Goal: Task Accomplishment & Management: Use online tool/utility

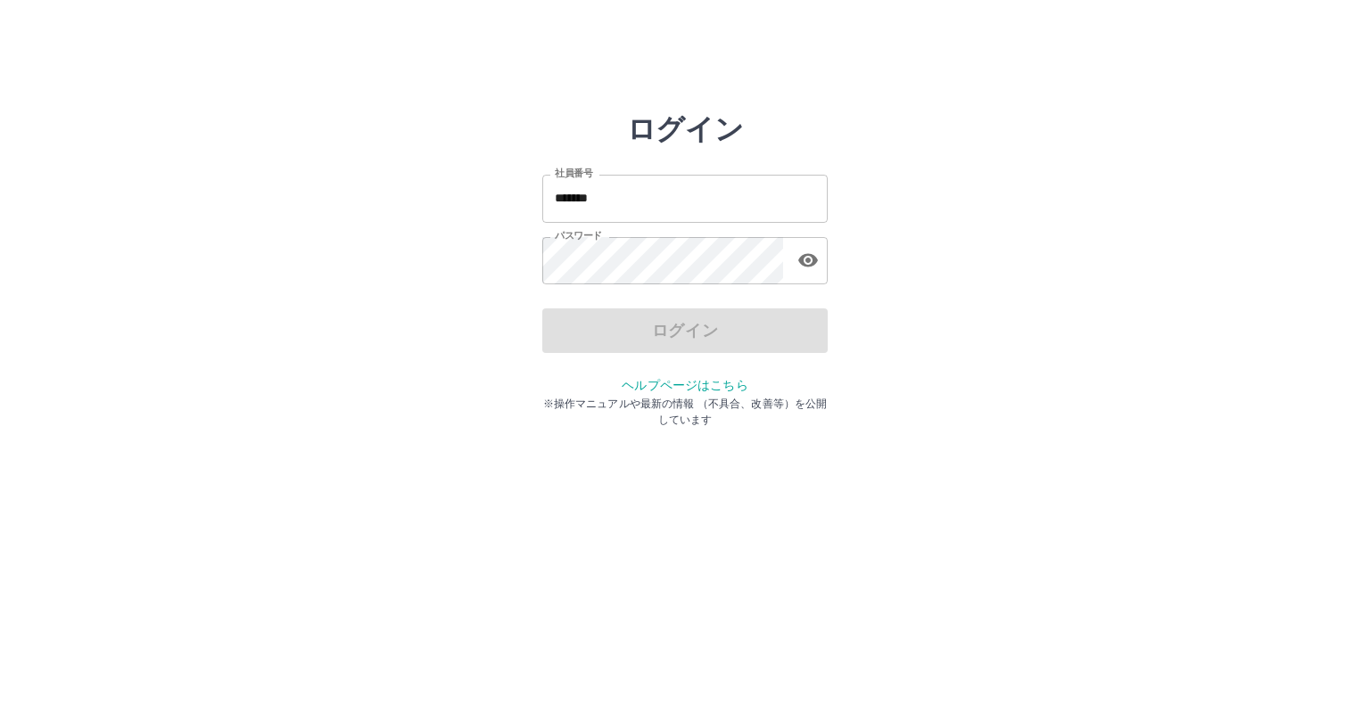
click at [606, 198] on input "*******" at bounding box center [684, 198] width 285 height 47
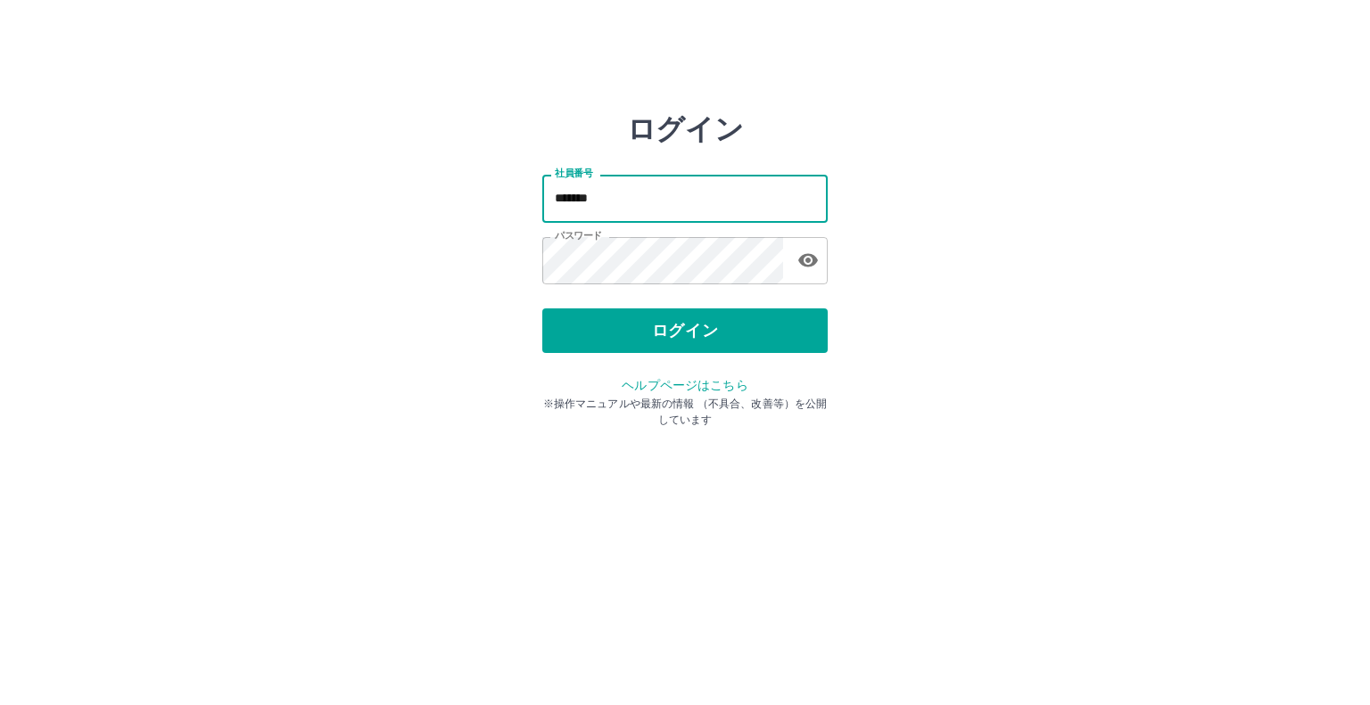
type input "*******"
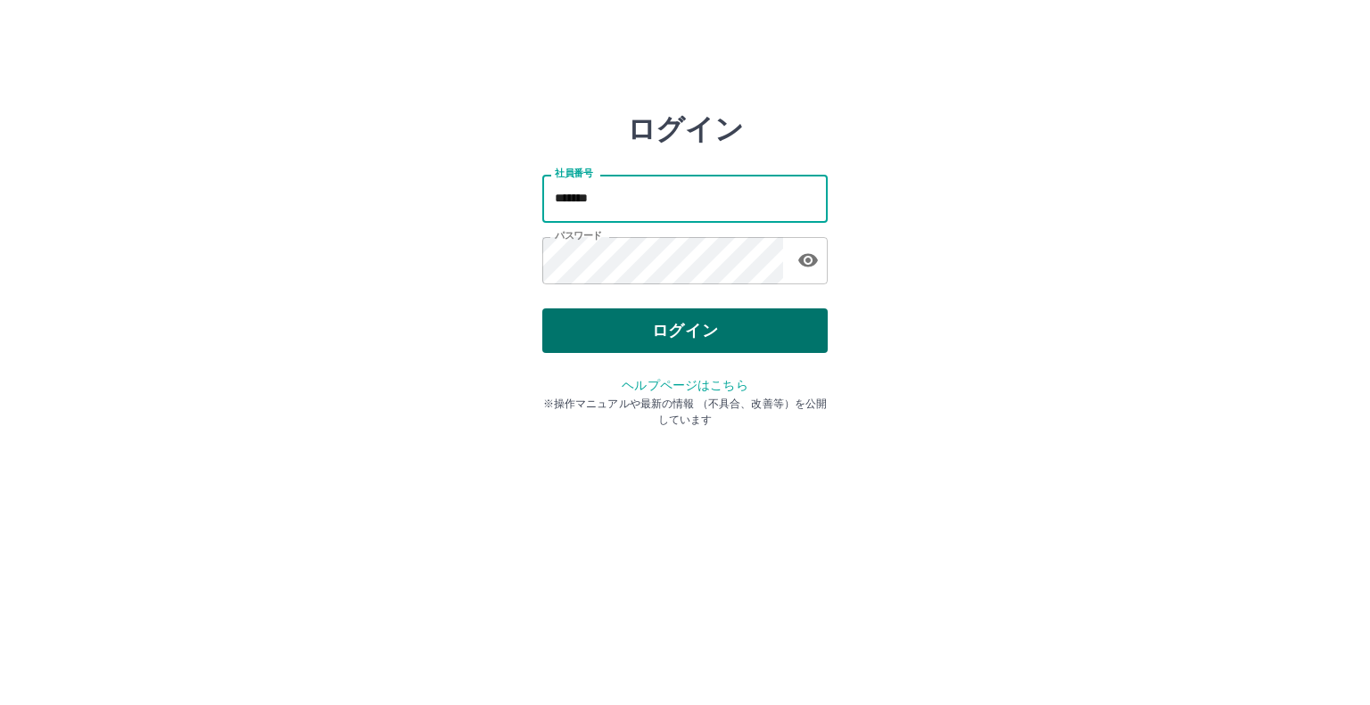
click at [647, 327] on button "ログイン" at bounding box center [684, 331] width 285 height 45
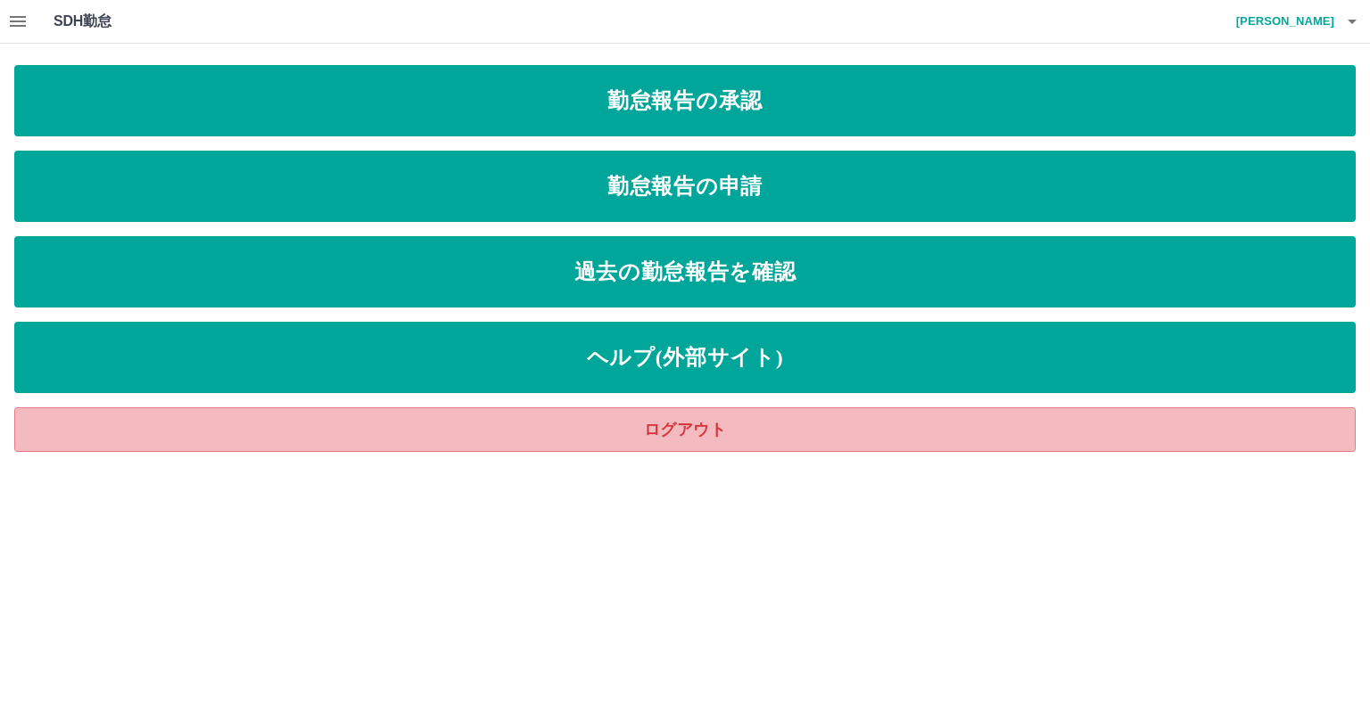
click at [867, 434] on link "ログアウト" at bounding box center [684, 430] width 1341 height 45
